Goal: Task Accomplishment & Management: Manage account settings

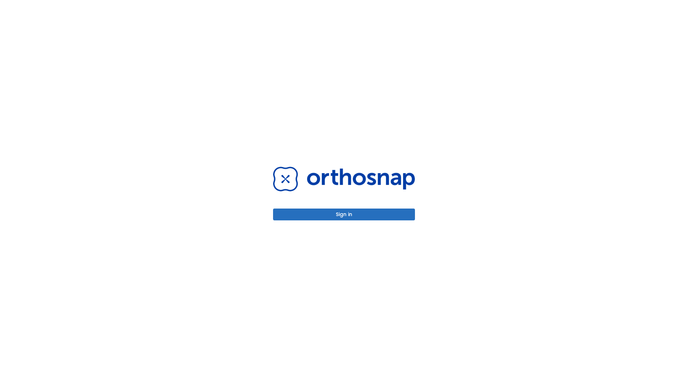
click at [344, 214] on button "Sign in" at bounding box center [344, 215] width 142 height 12
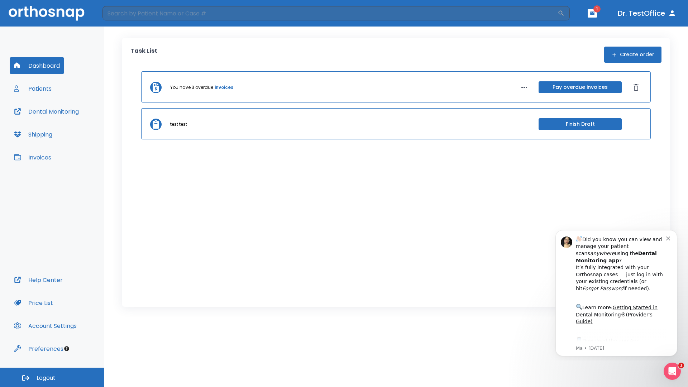
click at [52, 377] on span "Logout" at bounding box center [46, 378] width 19 height 8
